Goal: Task Accomplishment & Management: Manage account settings

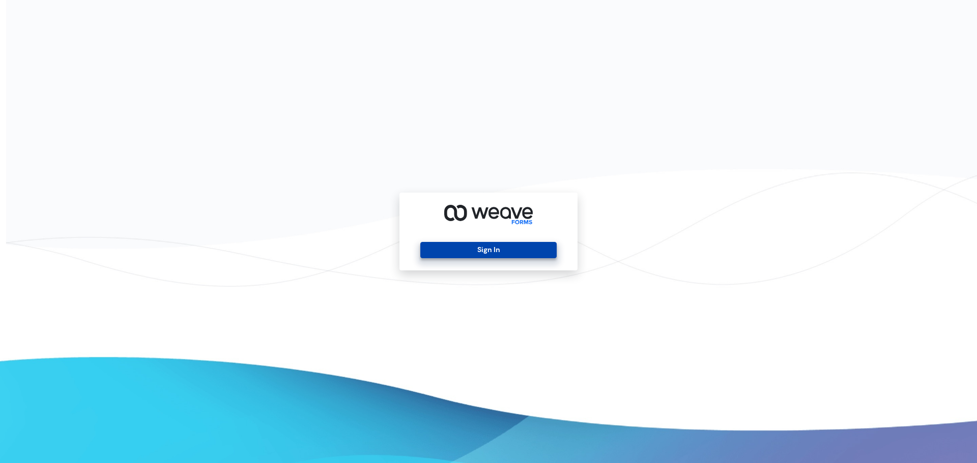
click at [465, 252] on button "Sign In" at bounding box center [488, 250] width 136 height 16
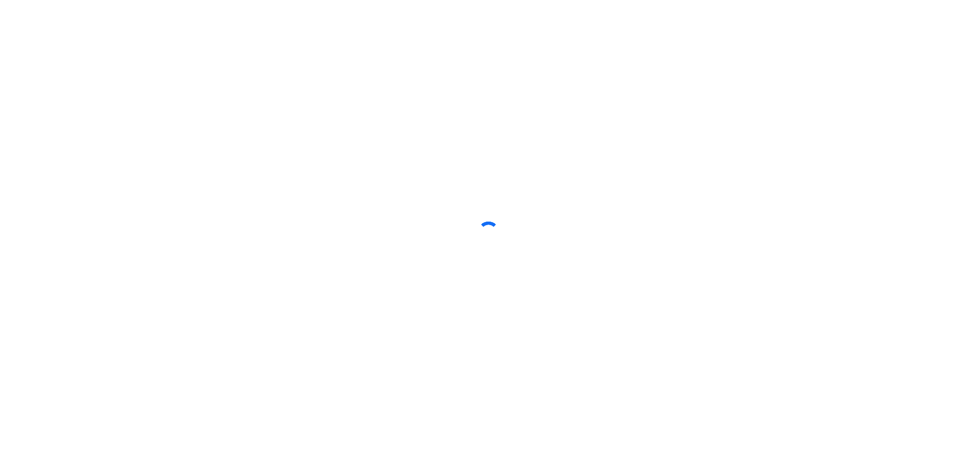
click at [153, 134] on div at bounding box center [488, 231] width 977 height 463
